Goal: Information Seeking & Learning: Learn about a topic

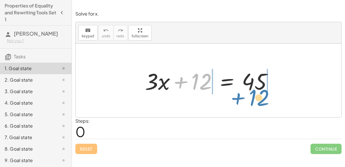
drag, startPoint x: 194, startPoint y: 85, endPoint x: 252, endPoint y: 101, distance: 59.5
click at [252, 101] on div "+ 12 + · 3 · x + 12 = 45" at bounding box center [209, 81] width 266 height 74
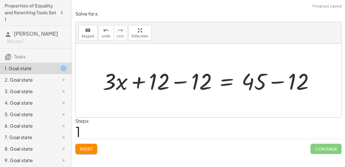
click at [183, 82] on div at bounding box center [211, 81] width 222 height 30
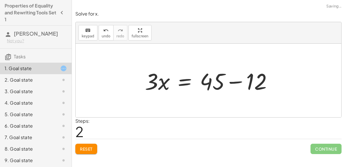
click at [240, 83] on div at bounding box center [211, 81] width 138 height 30
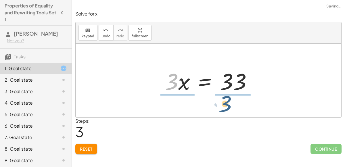
drag, startPoint x: 172, startPoint y: 80, endPoint x: 226, endPoint y: 101, distance: 58.0
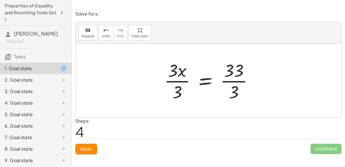
click at [186, 79] on div at bounding box center [210, 80] width 99 height 44
click at [181, 81] on div at bounding box center [210, 80] width 99 height 44
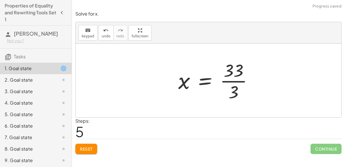
click at [229, 82] on div at bounding box center [217, 80] width 85 height 44
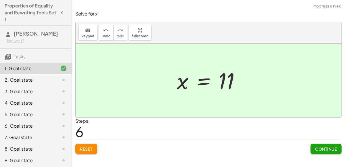
click at [50, 80] on div "2. Goal state" at bounding box center [28, 80] width 46 height 7
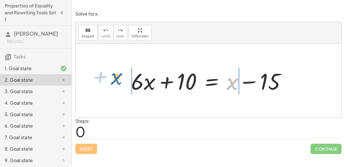
drag, startPoint x: 228, startPoint y: 89, endPoint x: 114, endPoint y: 84, distance: 113.7
click at [114, 84] on div "+ x + · 6 · x + 10 = + x − 15" at bounding box center [209, 81] width 266 height 74
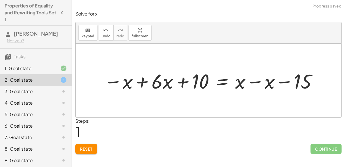
click at [113, 81] on div at bounding box center [211, 80] width 221 height 26
click at [142, 83] on div at bounding box center [211, 80] width 221 height 26
click at [251, 81] on div at bounding box center [236, 80] width 175 height 26
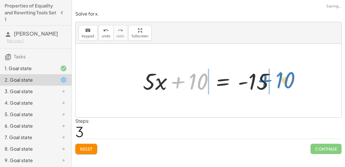
drag, startPoint x: 181, startPoint y: 78, endPoint x: 267, endPoint y: 76, distance: 86.0
click at [267, 76] on div at bounding box center [211, 81] width 142 height 30
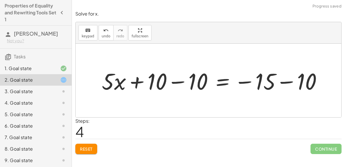
click at [280, 83] on div at bounding box center [214, 81] width 231 height 30
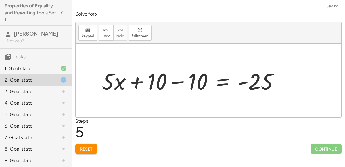
click at [181, 78] on div at bounding box center [192, 81] width 187 height 30
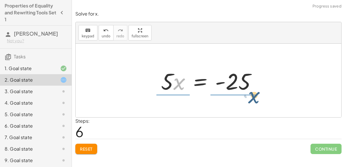
drag, startPoint x: 174, startPoint y: 83, endPoint x: 249, endPoint y: 97, distance: 76.3
click at [249, 97] on div "+ · 6 · x + 10 = + x − 15 − x + · 6 · x + 10 = + x − x − 15 + · 5 · x + 10 = + …" at bounding box center [209, 81] width 266 height 74
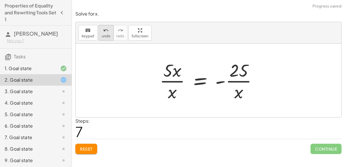
click at [102, 34] on span "undo" at bounding box center [106, 36] width 9 height 4
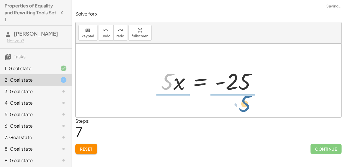
drag, startPoint x: 172, startPoint y: 84, endPoint x: 252, endPoint y: 106, distance: 83.0
click at [252, 106] on div "+ · 6 · x + 10 = + x − 15 − x + · 6 · x + 10 = + x − x − 15 + · 5 · x + 10 = + …" at bounding box center [209, 81] width 266 height 74
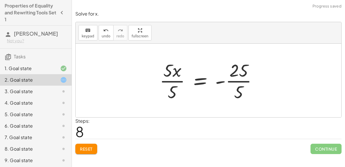
click at [175, 79] on div at bounding box center [211, 80] width 108 height 44
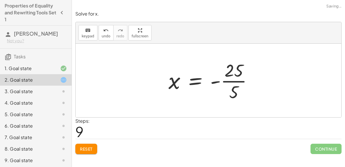
click at [234, 82] on div at bounding box center [213, 80] width 94 height 44
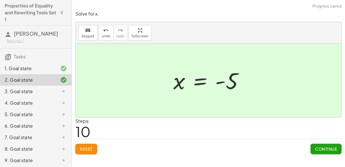
click at [321, 147] on span "Continue" at bounding box center [326, 148] width 22 height 5
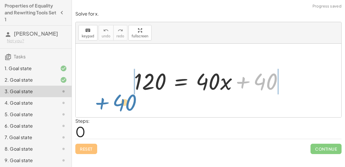
drag, startPoint x: 263, startPoint y: 84, endPoint x: 121, endPoint y: 102, distance: 143.0
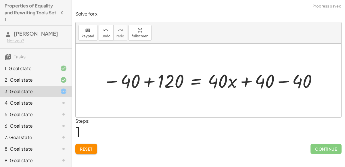
click at [123, 84] on div at bounding box center [210, 80] width 221 height 25
click at [150, 82] on div at bounding box center [210, 80] width 221 height 25
click at [286, 80] on div at bounding box center [242, 80] width 165 height 25
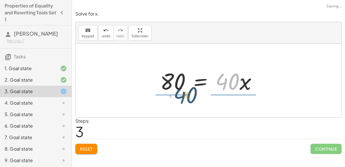
drag, startPoint x: 235, startPoint y: 84, endPoint x: 188, endPoint y: 102, distance: 49.8
click at [188, 102] on div "120 = + · 40 · x + 40 − 40 + 120 = + · 40 · x + 40 − 40 80 = + · 40 · x + 40 − …" at bounding box center [209, 81] width 266 height 74
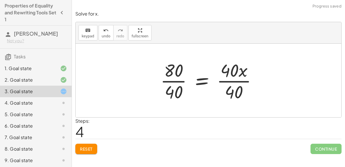
click at [178, 80] on div at bounding box center [211, 80] width 107 height 44
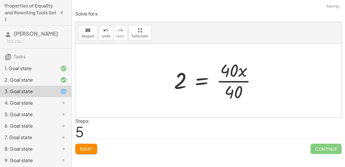
click at [224, 81] on div at bounding box center [217, 80] width 93 height 44
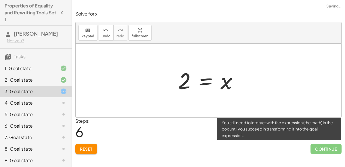
click at [319, 148] on span "Continue" at bounding box center [326, 149] width 31 height 10
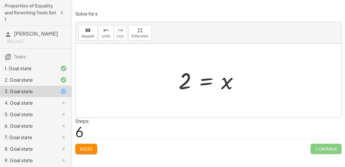
click at [217, 82] on div at bounding box center [211, 80] width 70 height 28
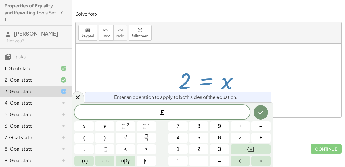
click at [217, 82] on div at bounding box center [211, 80] width 70 height 28
click at [266, 109] on button "Done" at bounding box center [261, 112] width 14 height 14
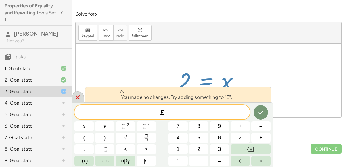
click at [81, 96] on icon at bounding box center [78, 97] width 7 height 7
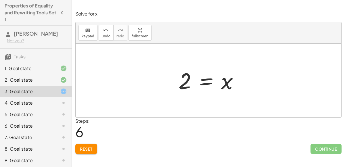
click at [184, 87] on div at bounding box center [211, 80] width 70 height 28
click at [103, 27] on icon "undo" at bounding box center [105, 30] width 5 height 7
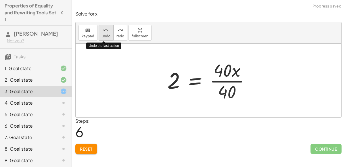
click at [103, 27] on icon "undo" at bounding box center [105, 30] width 5 height 7
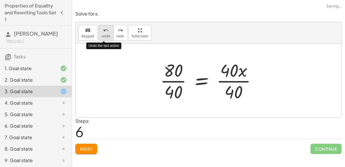
click at [103, 27] on icon "undo" at bounding box center [105, 30] width 5 height 7
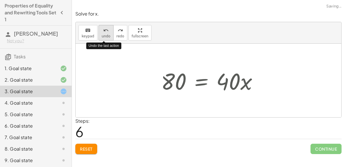
click at [103, 27] on icon "undo" at bounding box center [105, 30] width 5 height 7
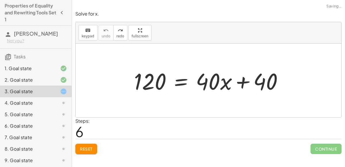
click at [83, 152] on button "Reset" at bounding box center [86, 149] width 22 height 10
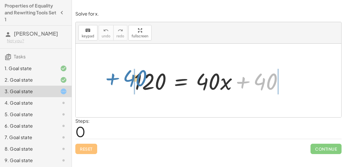
drag, startPoint x: 270, startPoint y: 78, endPoint x: 139, endPoint y: 75, distance: 131.2
click at [139, 75] on div at bounding box center [210, 81] width 159 height 30
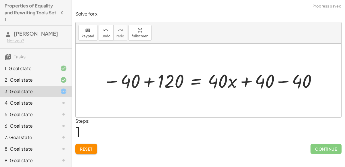
click at [123, 77] on div at bounding box center [210, 80] width 221 height 25
click at [145, 84] on div at bounding box center [210, 80] width 221 height 25
click at [289, 83] on div at bounding box center [242, 80] width 165 height 25
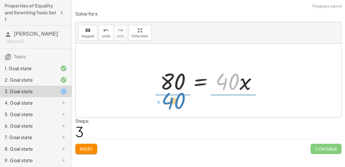
drag, startPoint x: 235, startPoint y: 82, endPoint x: 181, endPoint y: 101, distance: 57.7
click at [181, 101] on div "120 = + · 40 · x + 40 − 40 + 120 = + · 40 · x + 40 − 40 80 = + · 40 · x + 40 − …" at bounding box center [209, 81] width 266 height 74
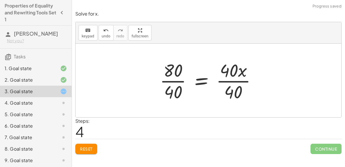
click at [179, 81] on div at bounding box center [210, 80] width 107 height 44
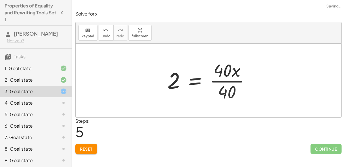
click at [226, 79] on div at bounding box center [211, 80] width 93 height 44
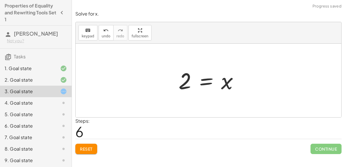
click at [65, 100] on icon at bounding box center [63, 103] width 7 height 7
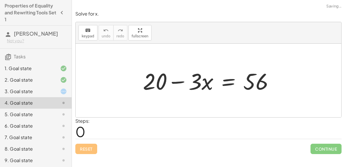
click at [61, 95] on div "3. Goal state" at bounding box center [36, 92] width 72 height 12
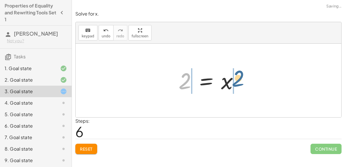
drag, startPoint x: 185, startPoint y: 86, endPoint x: 241, endPoint y: 83, distance: 55.9
click at [241, 83] on div at bounding box center [211, 80] width 70 height 28
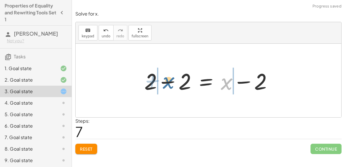
drag, startPoint x: 230, startPoint y: 84, endPoint x: 171, endPoint y: 82, distance: 58.4
click at [171, 82] on div at bounding box center [211, 81] width 138 height 30
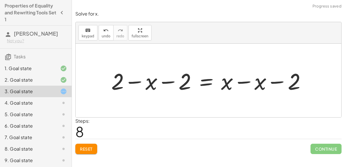
click at [167, 81] on div at bounding box center [210, 81] width 205 height 30
click at [138, 83] on div at bounding box center [210, 81] width 205 height 30
drag, startPoint x: 120, startPoint y: 81, endPoint x: 172, endPoint y: 83, distance: 52.7
click at [172, 83] on div at bounding box center [210, 81] width 205 height 30
click at [169, 81] on div at bounding box center [198, 81] width 223 height 30
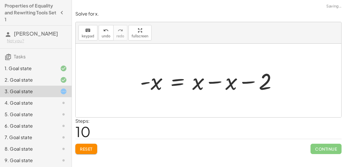
click at [145, 82] on div at bounding box center [210, 81] width 147 height 30
click at [216, 81] on div at bounding box center [210, 81] width 147 height 30
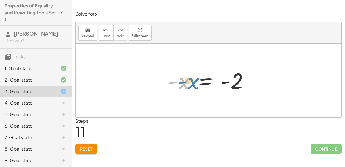
drag, startPoint x: 185, startPoint y: 79, endPoint x: 188, endPoint y: 79, distance: 3.7
click at [188, 79] on div at bounding box center [210, 80] width 91 height 28
click at [174, 81] on div at bounding box center [210, 80] width 91 height 28
click at [186, 85] on div at bounding box center [210, 80] width 91 height 28
click at [222, 80] on div at bounding box center [210, 80] width 91 height 28
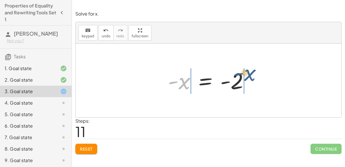
drag, startPoint x: 180, startPoint y: 81, endPoint x: 246, endPoint y: 73, distance: 66.9
click at [246, 73] on div at bounding box center [210, 80] width 91 height 28
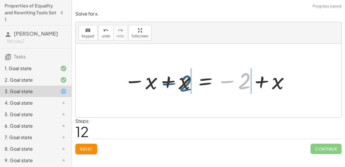
drag, startPoint x: 244, startPoint y: 75, endPoint x: 185, endPoint y: 77, distance: 58.7
click at [185, 77] on div at bounding box center [207, 80] width 172 height 28
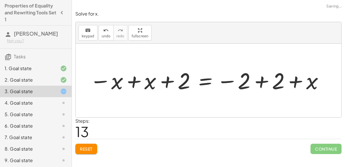
click at [131, 83] on div at bounding box center [207, 80] width 240 height 28
click at [259, 81] on div at bounding box center [253, 80] width 156 height 28
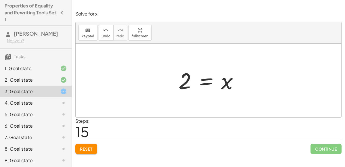
click at [66, 98] on div "4. Goal state" at bounding box center [36, 103] width 72 height 12
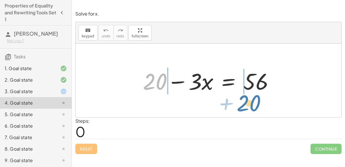
drag, startPoint x: 150, startPoint y: 79, endPoint x: 244, endPoint y: 100, distance: 96.2
click at [244, 100] on div "+ 20 + 20 − · 3 · x = 56" at bounding box center [209, 81] width 266 height 74
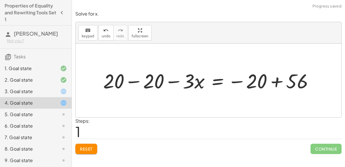
click at [276, 81] on div at bounding box center [210, 80] width 221 height 26
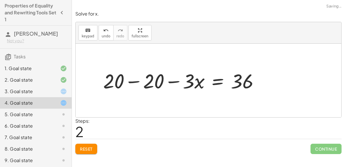
click at [134, 80] on div at bounding box center [183, 80] width 166 height 26
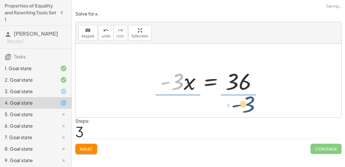
drag, startPoint x: 177, startPoint y: 84, endPoint x: 250, endPoint y: 107, distance: 76.0
click at [250, 107] on div "+ 20 − · 3 · x = 56 + 20 − 20 − · 3 · x = − 20 + 56 + 20 − 20 − · 3 · x = 36 + …" at bounding box center [209, 81] width 266 height 74
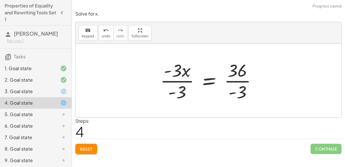
click at [242, 81] on div at bounding box center [210, 80] width 107 height 44
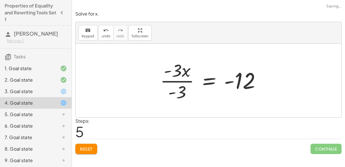
click at [188, 79] on div at bounding box center [212, 80] width 111 height 44
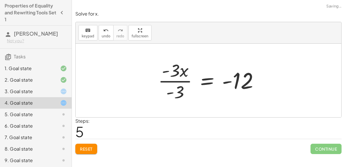
click at [186, 80] on div at bounding box center [210, 80] width 111 height 44
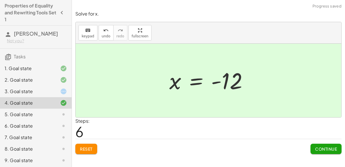
click at [64, 95] on div "3. Goal state" at bounding box center [36, 92] width 72 height 12
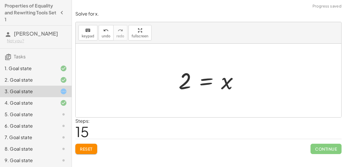
click at [209, 82] on div at bounding box center [211, 80] width 70 height 28
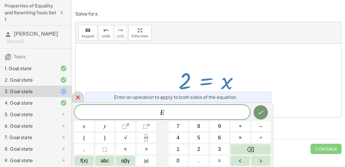
click at [77, 100] on icon at bounding box center [78, 97] width 7 height 7
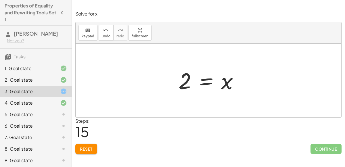
click at [56, 110] on div "5. Goal state" at bounding box center [36, 115] width 72 height 12
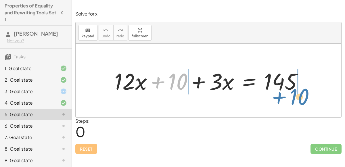
drag, startPoint x: 171, startPoint y: 83, endPoint x: 293, endPoint y: 98, distance: 122.3
click at [293, 98] on div "+ 10 + · 12 · x + 10 + · 3 · x = 145" at bounding box center [209, 81] width 266 height 74
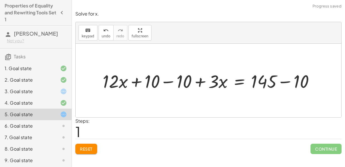
click at [169, 82] on div at bounding box center [211, 81] width 222 height 24
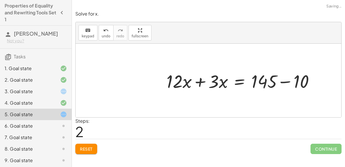
click at [285, 83] on div at bounding box center [243, 81] width 158 height 24
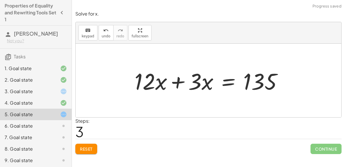
click at [180, 80] on div at bounding box center [211, 81] width 158 height 30
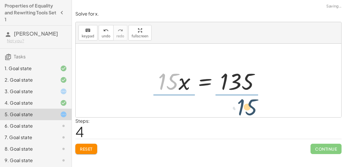
drag, startPoint x: 165, startPoint y: 84, endPoint x: 246, endPoint y: 110, distance: 84.7
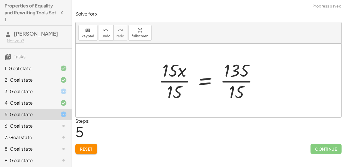
click at [184, 81] on div at bounding box center [211, 80] width 110 height 44
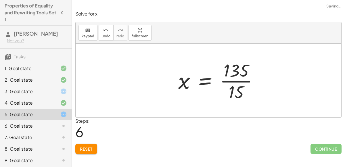
click at [229, 81] on div at bounding box center [220, 80] width 90 height 44
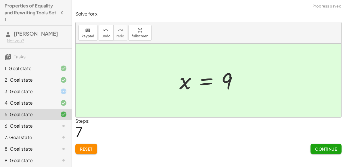
click at [324, 149] on span "Continue" at bounding box center [326, 148] width 22 height 5
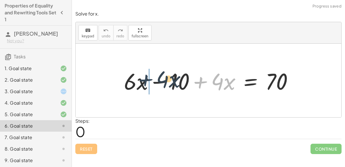
drag, startPoint x: 203, startPoint y: 83, endPoint x: 144, endPoint y: 80, distance: 58.8
click at [144, 80] on div at bounding box center [210, 81] width 179 height 30
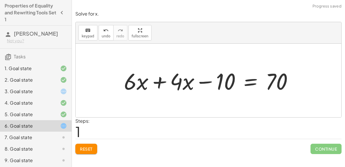
click at [159, 83] on div at bounding box center [210, 81] width 179 height 30
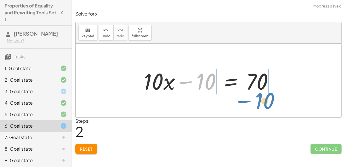
drag, startPoint x: 186, startPoint y: 83, endPoint x: 245, endPoint y: 102, distance: 61.5
click at [245, 102] on div "+ · 6 · x − 10 + · 4 · x = 70 + · 6 · x + · 4 · x − 10 = 70 − 10 + · x − 10 = 7…" at bounding box center [209, 81] width 266 height 74
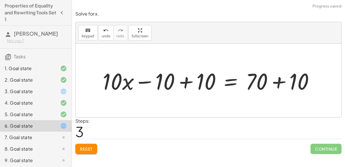
click at [282, 81] on div at bounding box center [211, 81] width 222 height 30
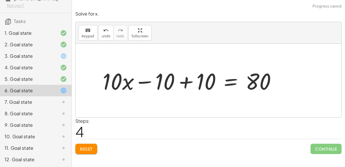
scroll to position [35, 0]
click at [142, 80] on div at bounding box center [192, 81] width 184 height 30
click at [181, 83] on div at bounding box center [192, 81] width 184 height 30
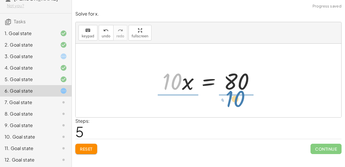
drag, startPoint x: 176, startPoint y: 85, endPoint x: 242, endPoint y: 105, distance: 68.9
click at [242, 105] on div "+ · 6 · x − 10 + · 4 · x = 70 + · 6 · x + · 4 · x − 10 = 70 + · 10 · x − 10 = 7…" at bounding box center [209, 81] width 266 height 74
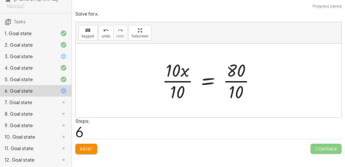
click at [181, 81] on div at bounding box center [210, 80] width 103 height 44
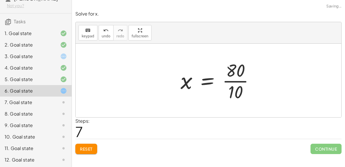
click at [234, 81] on div at bounding box center [220, 80] width 84 height 44
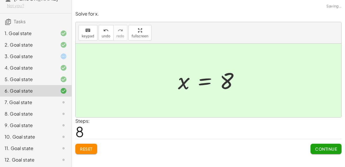
click at [50, 102] on div "7. Goal state" at bounding box center [28, 102] width 46 height 7
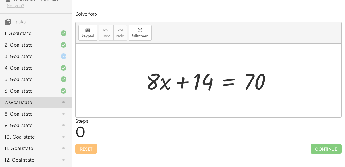
click at [47, 33] on div "1. Goal state" at bounding box center [28, 33] width 46 height 7
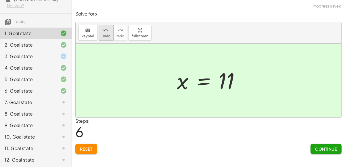
click at [103, 37] on span "undo" at bounding box center [106, 36] width 9 height 4
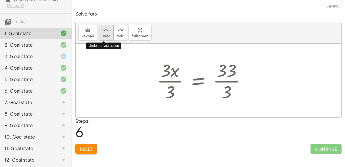
click at [103, 37] on span "undo" at bounding box center [106, 36] width 9 height 4
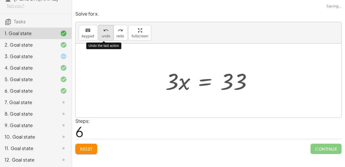
click at [103, 37] on span "undo" at bounding box center [106, 36] width 9 height 4
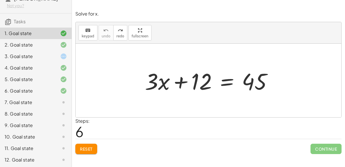
click at [5, 51] on div "3. Goal state" at bounding box center [36, 57] width 72 height 12
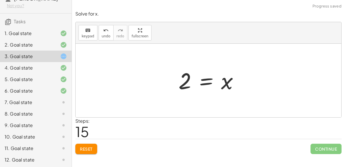
click at [7, 46] on div "2. Goal state" at bounding box center [28, 44] width 46 height 7
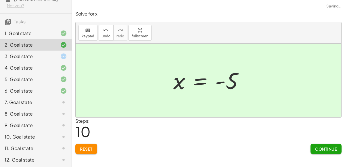
click at [95, 152] on button "Reset" at bounding box center [86, 149] width 22 height 10
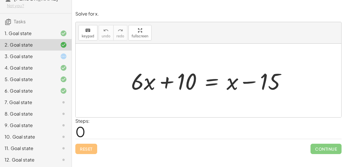
click at [42, 57] on div "3. Goal state" at bounding box center [28, 56] width 46 height 7
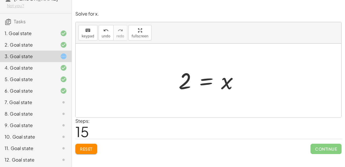
click at [38, 97] on div "7. Goal state" at bounding box center [36, 103] width 72 height 12
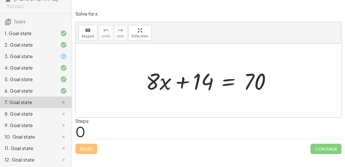
click at [31, 82] on div "5. Goal state" at bounding box center [28, 79] width 46 height 7
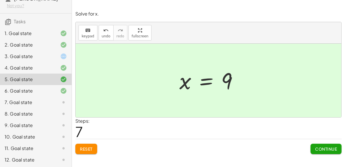
click at [29, 92] on div "6. Goal state" at bounding box center [28, 90] width 46 height 7
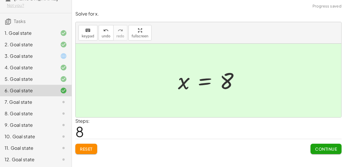
scroll to position [33, 0]
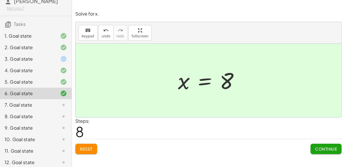
click at [20, 108] on div "7. Goal state" at bounding box center [36, 105] width 72 height 12
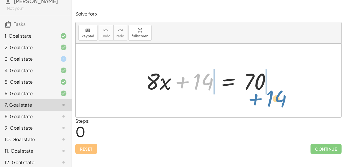
drag, startPoint x: 182, startPoint y: 83, endPoint x: 255, endPoint y: 98, distance: 75.3
click at [255, 98] on div "+ 14 + · 8 · x + 14 = 70" at bounding box center [209, 81] width 266 height 74
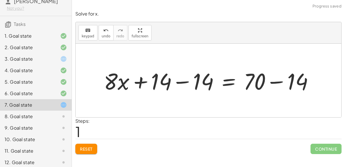
click at [275, 86] on div at bounding box center [211, 81] width 220 height 30
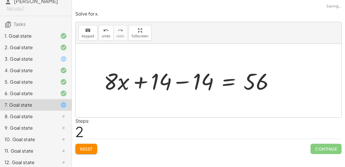
click at [180, 80] on div at bounding box center [191, 81] width 181 height 30
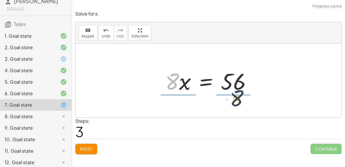
drag, startPoint x: 177, startPoint y: 81, endPoint x: 243, endPoint y: 98, distance: 68.4
click at [243, 98] on div "+ · 8 · x + 14 = 70 + · 8 · x + 14 − 14 = + 70 − 14 + · 8 · x + 14 − 14 = 56 + …" at bounding box center [209, 81] width 266 height 74
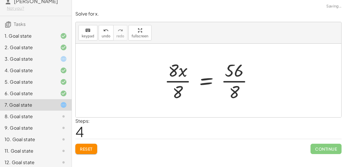
click at [185, 81] on div at bounding box center [211, 80] width 99 height 44
click at [238, 82] on div at bounding box center [218, 80] width 84 height 44
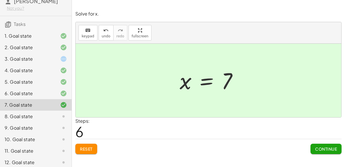
click at [319, 151] on span "Continue" at bounding box center [326, 148] width 22 height 5
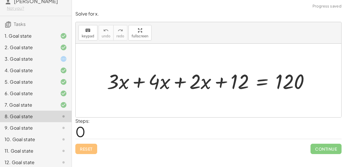
click at [180, 80] on div at bounding box center [210, 80] width 213 height 27
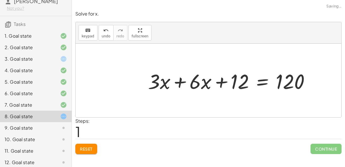
click at [179, 80] on div at bounding box center [231, 80] width 172 height 27
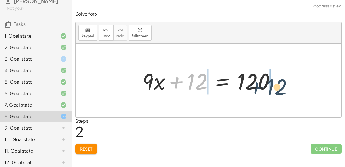
drag, startPoint x: 179, startPoint y: 81, endPoint x: 269, endPoint y: 87, distance: 89.9
click at [269, 87] on div at bounding box center [211, 81] width 143 height 30
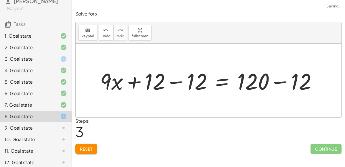
click at [277, 82] on div at bounding box center [210, 81] width 227 height 30
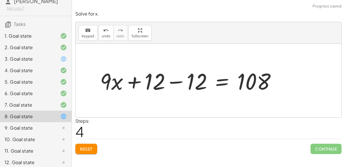
click at [178, 82] on div at bounding box center [190, 81] width 186 height 30
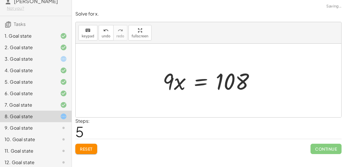
click at [194, 80] on div at bounding box center [211, 81] width 102 height 30
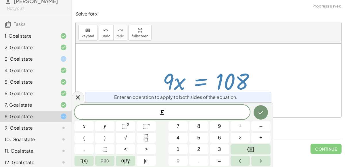
click at [161, 53] on div at bounding box center [209, 81] width 266 height 74
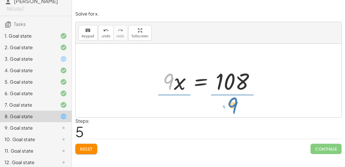
drag, startPoint x: 165, startPoint y: 82, endPoint x: 230, endPoint y: 106, distance: 68.4
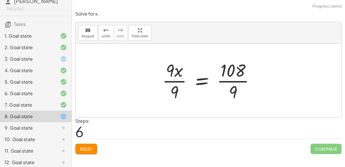
click at [181, 79] on div at bounding box center [210, 80] width 103 height 44
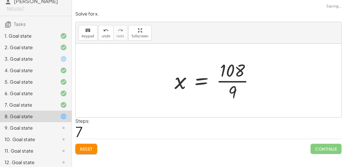
click at [239, 81] on div at bounding box center [217, 80] width 90 height 44
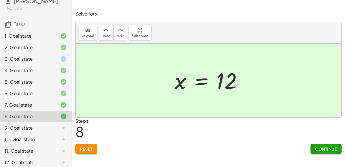
click at [324, 153] on button "Continue" at bounding box center [326, 149] width 31 height 10
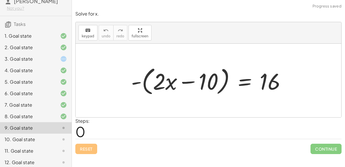
click at [140, 79] on div at bounding box center [210, 80] width 165 height 33
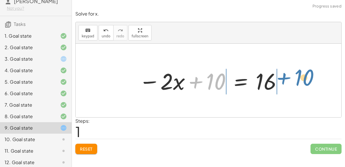
drag, startPoint x: 201, startPoint y: 84, endPoint x: 278, endPoint y: 79, distance: 77.9
click at [278, 79] on div at bounding box center [211, 81] width 150 height 30
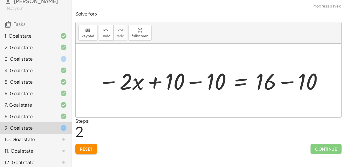
click at [286, 81] on div at bounding box center [210, 81] width 231 height 30
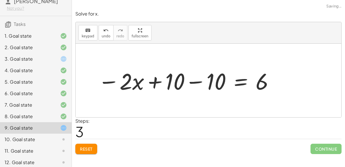
click at [198, 81] on div at bounding box center [186, 81] width 182 height 30
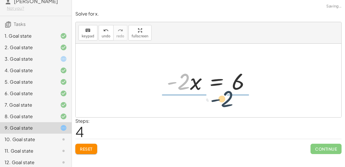
drag, startPoint x: 182, startPoint y: 83, endPoint x: 238, endPoint y: 100, distance: 57.8
click at [238, 100] on div "- ( + · 2 · x − 10 ) = 16 − · 2 · x + 10 = 16 − · 2 · x + 10 − 10 = + 16 − 10 −…" at bounding box center [209, 81] width 266 height 74
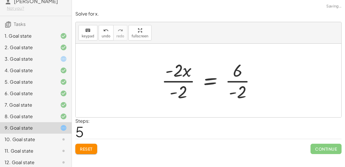
click at [241, 81] on div at bounding box center [211, 80] width 104 height 44
click at [187, 80] on div at bounding box center [210, 80] width 103 height 44
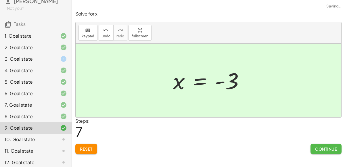
click at [330, 150] on span "Continue" at bounding box center [326, 148] width 22 height 5
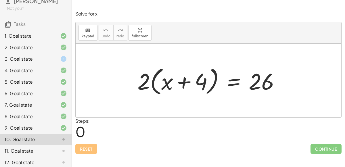
click at [145, 79] on div at bounding box center [211, 80] width 152 height 33
click at [145, 82] on div at bounding box center [211, 80] width 152 height 33
click at [152, 84] on div at bounding box center [211, 80] width 152 height 33
click at [143, 82] on div at bounding box center [211, 80] width 152 height 33
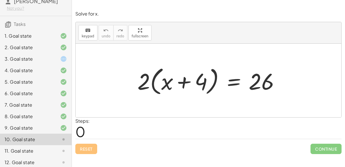
click at [143, 82] on div at bounding box center [211, 80] width 152 height 33
click at [143, 83] on div at bounding box center [211, 80] width 152 height 33
drag, startPoint x: 143, startPoint y: 83, endPoint x: 161, endPoint y: 86, distance: 18.4
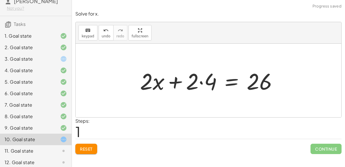
click at [159, 83] on div at bounding box center [211, 81] width 148 height 30
click at [201, 82] on div at bounding box center [211, 81] width 148 height 30
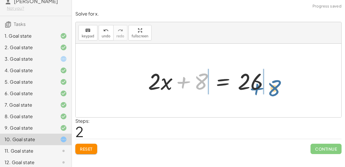
drag, startPoint x: 199, startPoint y: 81, endPoint x: 275, endPoint y: 86, distance: 75.5
click at [275, 86] on div at bounding box center [210, 81] width 131 height 30
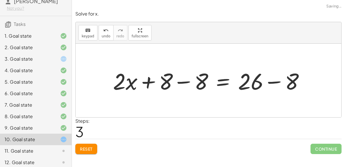
click at [273, 82] on div at bounding box center [211, 81] width 202 height 30
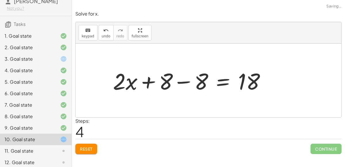
click at [185, 79] on div at bounding box center [191, 81] width 163 height 30
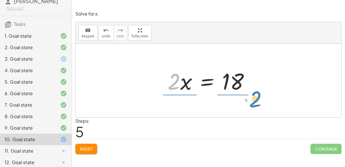
drag, startPoint x: 174, startPoint y: 81, endPoint x: 256, endPoint y: 98, distance: 84.2
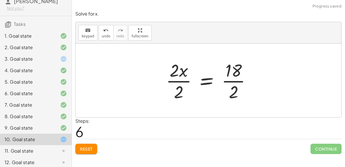
click at [235, 82] on div at bounding box center [210, 80] width 95 height 44
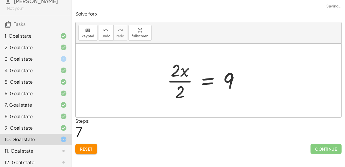
click at [187, 79] on div at bounding box center [205, 80] width 83 height 44
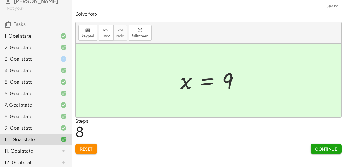
click at [316, 146] on span "Continue" at bounding box center [326, 148] width 22 height 5
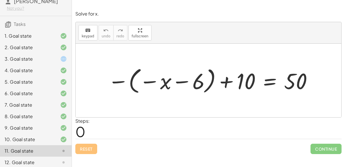
click at [123, 79] on div at bounding box center [211, 80] width 212 height 31
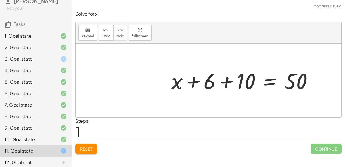
click at [225, 83] on div at bounding box center [245, 80] width 152 height 29
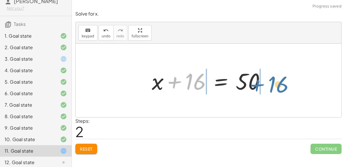
drag, startPoint x: 188, startPoint y: 82, endPoint x: 271, endPoint y: 85, distance: 83.2
click at [271, 85] on div at bounding box center [211, 81] width 124 height 30
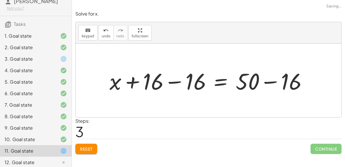
click at [269, 82] on div at bounding box center [211, 81] width 208 height 30
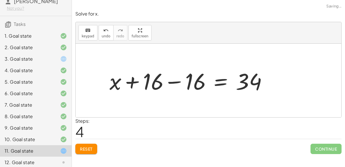
click at [177, 85] on div at bounding box center [191, 81] width 168 height 30
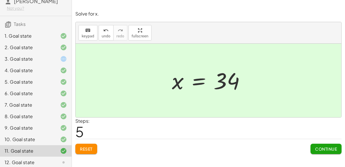
click at [333, 149] on span "Continue" at bounding box center [326, 148] width 22 height 5
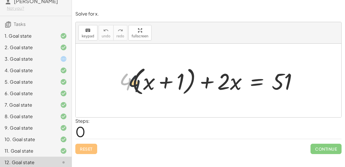
drag, startPoint x: 128, startPoint y: 80, endPoint x: 139, endPoint y: 82, distance: 10.9
click at [139, 82] on div at bounding box center [210, 80] width 189 height 33
drag, startPoint x: 122, startPoint y: 78, endPoint x: 141, endPoint y: 81, distance: 19.3
click at [141, 81] on div at bounding box center [210, 80] width 189 height 33
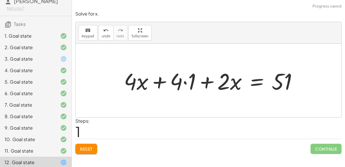
click at [186, 81] on div at bounding box center [213, 81] width 184 height 30
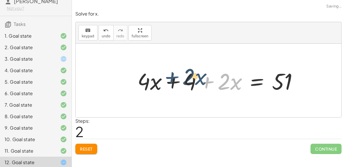
drag, startPoint x: 207, startPoint y: 84, endPoint x: 161, endPoint y: 79, distance: 46.3
click at [161, 79] on div at bounding box center [220, 81] width 171 height 30
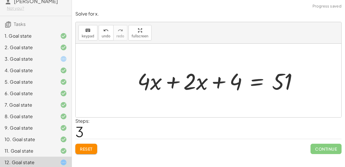
click at [173, 81] on div at bounding box center [220, 81] width 171 height 30
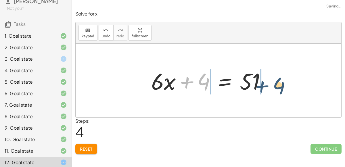
drag, startPoint x: 190, startPoint y: 80, endPoint x: 267, endPoint y: 84, distance: 76.6
click at [267, 84] on div at bounding box center [210, 81] width 125 height 30
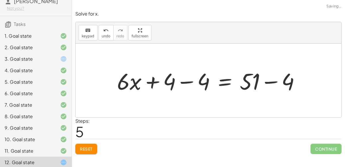
click at [267, 81] on div at bounding box center [210, 81] width 193 height 30
click at [190, 80] on div at bounding box center [195, 81] width 162 height 30
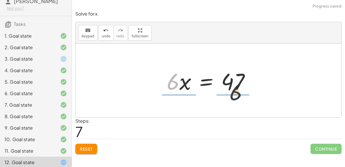
drag, startPoint x: 177, startPoint y: 83, endPoint x: 243, endPoint y: 95, distance: 67.7
click at [243, 95] on div "+ · 4 · ( + x + 1 ) + · 2 · x = 51 + · 4 · x + · 4 · 1 + · 2 · x = 51 + · 4 · x…" at bounding box center [208, 80] width 101 height 33
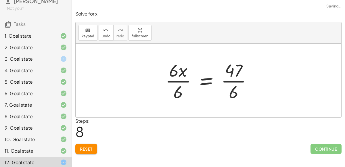
click at [236, 83] on div at bounding box center [211, 80] width 97 height 44
click at [173, 82] on div at bounding box center [211, 80] width 97 height 44
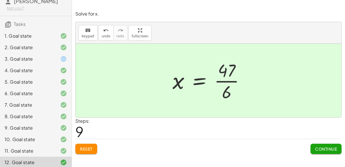
click at [37, 63] on div "3. Goal state" at bounding box center [36, 59] width 72 height 12
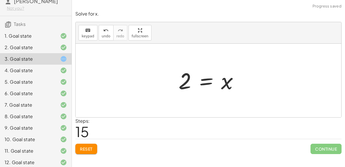
click at [200, 81] on div at bounding box center [211, 80] width 70 height 28
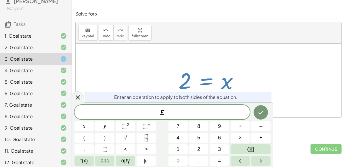
click at [240, 45] on div at bounding box center [209, 81] width 266 height 74
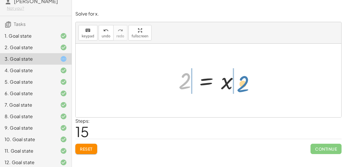
drag, startPoint x: 186, startPoint y: 82, endPoint x: 244, endPoint y: 85, distance: 57.9
click at [244, 85] on div at bounding box center [211, 80] width 70 height 28
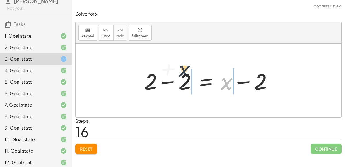
drag, startPoint x: 231, startPoint y: 83, endPoint x: 186, endPoint y: 71, distance: 46.5
click at [186, 71] on div at bounding box center [211, 81] width 138 height 30
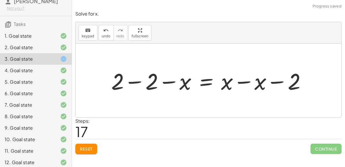
click at [136, 81] on div at bounding box center [210, 81] width 205 height 30
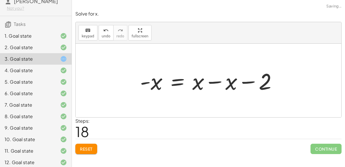
click at [222, 81] on div at bounding box center [210, 81] width 147 height 30
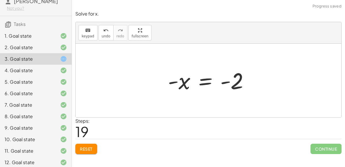
click at [199, 82] on div at bounding box center [210, 80] width 91 height 28
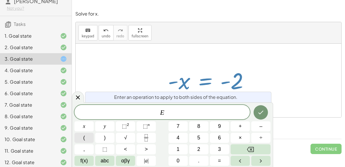
click at [89, 136] on button "(" at bounding box center [84, 138] width 19 height 10
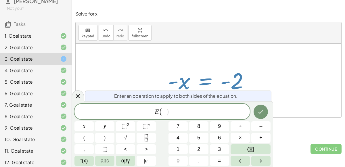
click at [159, 112] on span "(" at bounding box center [161, 112] width 4 height 8
click at [82, 99] on div at bounding box center [78, 95] width 12 height 11
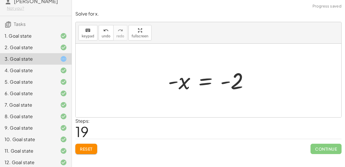
click at [199, 81] on div at bounding box center [210, 80] width 91 height 28
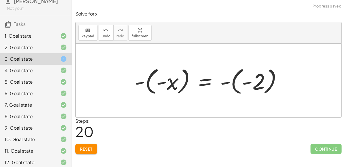
click at [144, 81] on div at bounding box center [211, 81] width 158 height 32
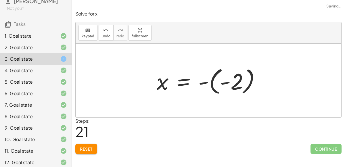
click at [206, 82] on div at bounding box center [211, 81] width 114 height 32
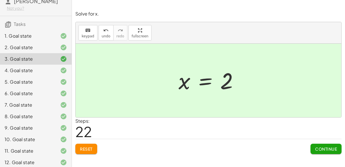
click at [336, 154] on div "Solve for x. keyboard keypad undo undo redo redo fullscreen 120 = + · 40 · x + …" at bounding box center [208, 82] width 273 height 150
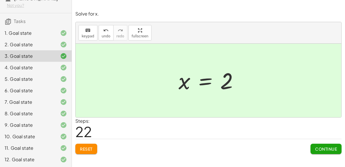
scroll to position [0, 0]
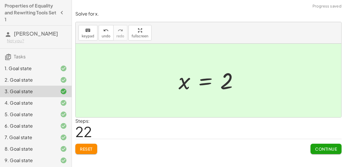
click at [21, 72] on div "1. Goal state" at bounding box center [36, 69] width 72 height 12
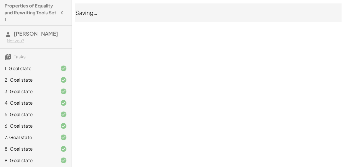
click at [22, 79] on div "2. Goal state" at bounding box center [28, 80] width 46 height 7
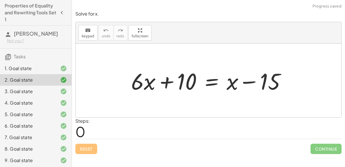
click at [18, 85] on div "2. Goal state" at bounding box center [36, 80] width 72 height 12
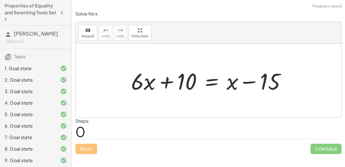
click at [23, 88] on div "3. Goal state" at bounding box center [28, 91] width 46 height 7
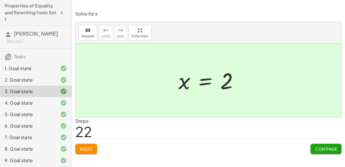
click at [205, 83] on div at bounding box center [211, 80] width 70 height 28
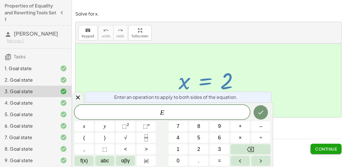
click at [203, 116] on div "E" at bounding box center [162, 112] width 175 height 14
click at [156, 114] on span "E ​" at bounding box center [162, 113] width 175 height 8
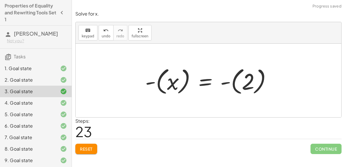
click at [152, 80] on div at bounding box center [210, 81] width 137 height 32
click at [224, 84] on div at bounding box center [210, 81] width 137 height 32
click at [227, 81] on div at bounding box center [210, 81] width 137 height 32
click at [228, 84] on div at bounding box center [210, 81] width 137 height 32
click at [90, 145] on button "Reset" at bounding box center [86, 149] width 22 height 10
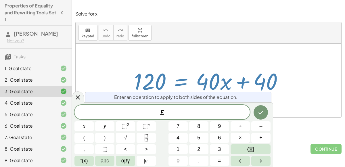
click at [262, 125] on span "–" at bounding box center [260, 127] width 3 height 8
click at [179, 138] on span "4" at bounding box center [178, 138] width 3 height 8
click at [184, 158] on button "0" at bounding box center [178, 161] width 19 height 10
click at [261, 110] on icon "Done" at bounding box center [260, 112] width 7 height 7
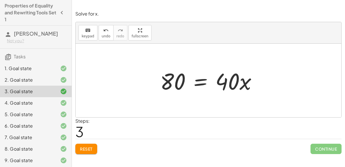
click at [87, 153] on button "Reset" at bounding box center [86, 149] width 22 height 10
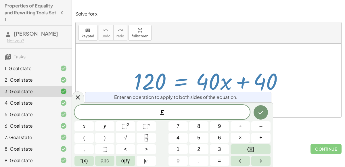
click at [265, 125] on button "–" at bounding box center [260, 126] width 19 height 10
click at [178, 140] on span "4" at bounding box center [178, 138] width 3 height 8
click at [178, 161] on span "0" at bounding box center [178, 161] width 3 height 8
click at [84, 128] on span "x" at bounding box center [84, 127] width 2 height 8
click at [261, 112] on icon "Done" at bounding box center [260, 112] width 7 height 7
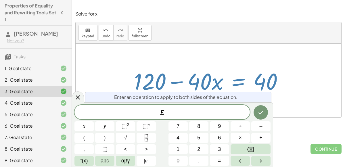
click at [260, 127] on span "–" at bounding box center [260, 127] width 3 height 8
click at [173, 149] on button "1" at bounding box center [178, 149] width 19 height 10
click at [197, 148] on span "2" at bounding box center [198, 150] width 3 height 8
click at [173, 163] on button "0" at bounding box center [178, 161] width 19 height 10
click at [256, 113] on button "Done" at bounding box center [261, 112] width 14 height 14
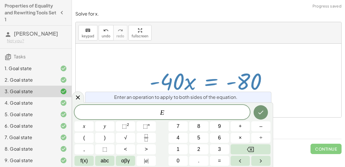
click at [262, 139] on span "÷" at bounding box center [261, 138] width 3 height 8
click at [263, 127] on button "–" at bounding box center [260, 126] width 19 height 10
click at [184, 139] on button "4" at bounding box center [178, 138] width 19 height 10
click at [183, 160] on button "0" at bounding box center [178, 161] width 19 height 10
click at [258, 114] on icon "Done" at bounding box center [260, 112] width 7 height 7
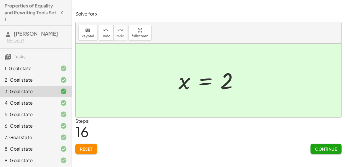
click at [90, 149] on span "Reset" at bounding box center [86, 148] width 13 height 5
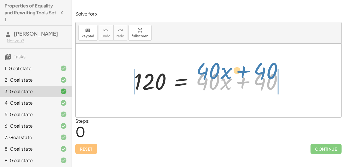
click at [239, 81] on div at bounding box center [210, 81] width 159 height 30
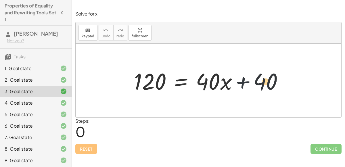
drag, startPoint x: 246, startPoint y: 81, endPoint x: 146, endPoint y: 83, distance: 99.8
click at [146, 83] on div at bounding box center [210, 81] width 159 height 30
drag, startPoint x: 242, startPoint y: 80, endPoint x: 142, endPoint y: 72, distance: 100.7
click at [142, 72] on div at bounding box center [210, 81] width 159 height 30
drag, startPoint x: 262, startPoint y: 82, endPoint x: 236, endPoint y: 79, distance: 25.8
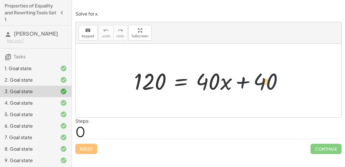
click at [236, 79] on div at bounding box center [210, 81] width 159 height 30
drag, startPoint x: 255, startPoint y: 81, endPoint x: 246, endPoint y: 70, distance: 14.1
click at [246, 70] on div at bounding box center [210, 81] width 159 height 30
click at [221, 69] on div at bounding box center [210, 81] width 159 height 30
drag, startPoint x: 260, startPoint y: 81, endPoint x: 259, endPoint y: 76, distance: 5.3
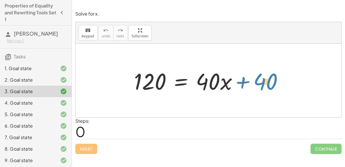
click at [259, 76] on div at bounding box center [210, 81] width 159 height 30
drag, startPoint x: 257, startPoint y: 81, endPoint x: 270, endPoint y: 107, distance: 28.7
click at [270, 107] on div "+ 40 120 = + · 40 · x + 40" at bounding box center [209, 81] width 266 height 74
click at [263, 86] on div at bounding box center [210, 81] width 159 height 30
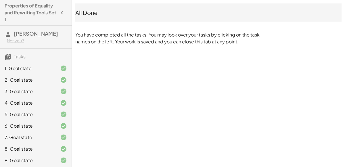
click at [42, 86] on div "3. Goal state" at bounding box center [36, 92] width 72 height 12
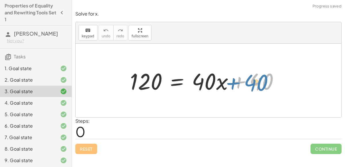
drag, startPoint x: 239, startPoint y: 82, endPoint x: 233, endPoint y: 83, distance: 5.9
click at [233, 83] on div at bounding box center [206, 81] width 159 height 30
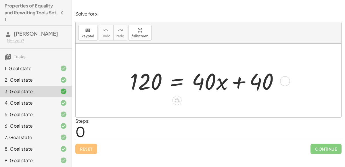
click at [281, 81] on div at bounding box center [285, 81] width 10 height 10
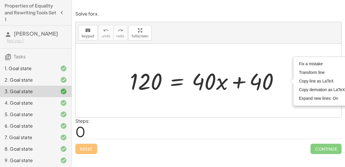
click at [284, 101] on div at bounding box center [209, 81] width 266 height 74
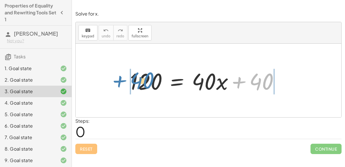
drag, startPoint x: 239, startPoint y: 83, endPoint x: 120, endPoint y: 83, distance: 118.8
click at [120, 83] on div "+ 40 120 = + · 40 · x + 40 Fix a mistake Transform line Copy line as LaTeX Copy…" at bounding box center [209, 81] width 266 height 74
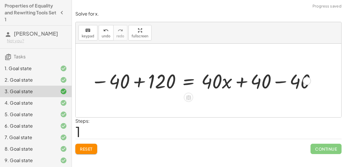
click at [123, 78] on div at bounding box center [202, 80] width 215 height 24
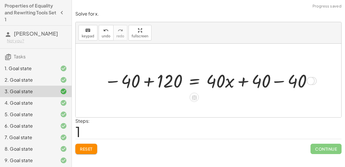
click at [145, 79] on div at bounding box center [208, 80] width 215 height 24
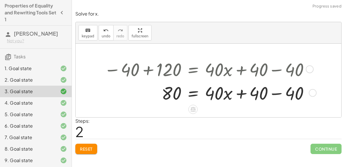
click at [277, 92] on div at bounding box center [209, 93] width 216 height 24
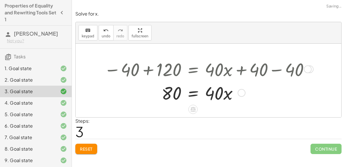
click at [309, 69] on div at bounding box center [308, 69] width 8 height 8
click at [298, 96] on div at bounding box center [207, 93] width 213 height 24
click at [192, 109] on icon at bounding box center [192, 109] width 5 height 5
click at [192, 109] on span "×" at bounding box center [192, 110] width 3 height 8
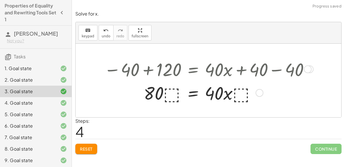
click at [172, 88] on div at bounding box center [207, 93] width 213 height 24
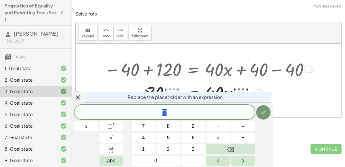
click at [267, 85] on div at bounding box center [207, 93] width 213 height 24
click at [80, 95] on icon at bounding box center [78, 97] width 7 height 7
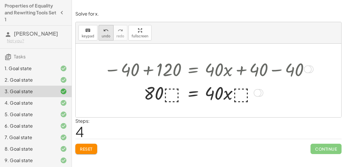
click at [104, 26] on button "undo undo" at bounding box center [106, 33] width 15 height 16
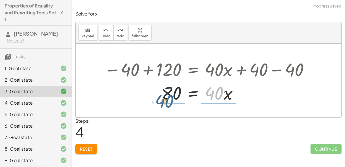
drag, startPoint x: 214, startPoint y: 93, endPoint x: 165, endPoint y: 100, distance: 50.4
click at [165, 100] on div at bounding box center [207, 93] width 177 height 24
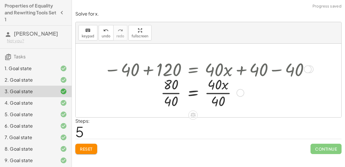
click at [171, 94] on div at bounding box center [207, 92] width 213 height 35
click at [216, 92] on div at bounding box center [207, 92] width 213 height 35
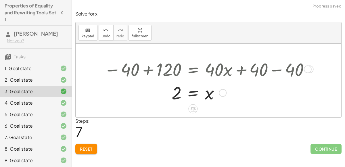
click at [188, 94] on div at bounding box center [207, 92] width 213 height 23
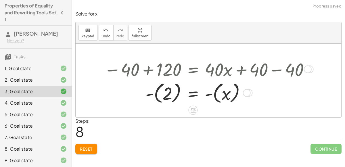
click at [152, 94] on div at bounding box center [207, 93] width 213 height 26
click at [150, 93] on div at bounding box center [207, 93] width 213 height 26
click at [157, 93] on div at bounding box center [207, 93] width 213 height 26
click at [216, 91] on div at bounding box center [207, 93] width 213 height 26
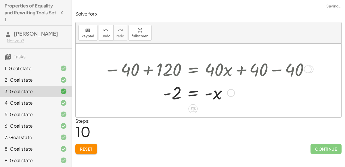
click at [194, 93] on div at bounding box center [207, 92] width 213 height 23
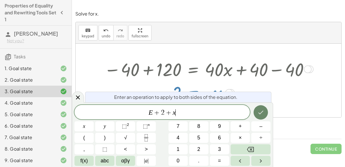
click at [264, 107] on button "Done" at bounding box center [261, 112] width 14 height 14
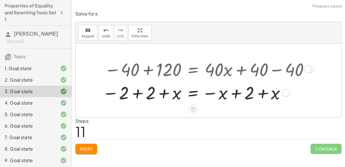
click at [139, 91] on div at bounding box center [207, 92] width 214 height 23
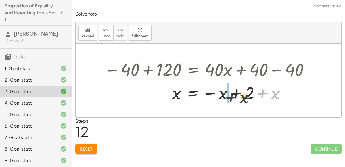
drag, startPoint x: 264, startPoint y: 92, endPoint x: 227, endPoint y: 95, distance: 36.9
click at [227, 95] on div at bounding box center [207, 92] width 213 height 23
click at [234, 94] on div at bounding box center [207, 92] width 213 height 23
